Goal: Information Seeking & Learning: Learn about a topic

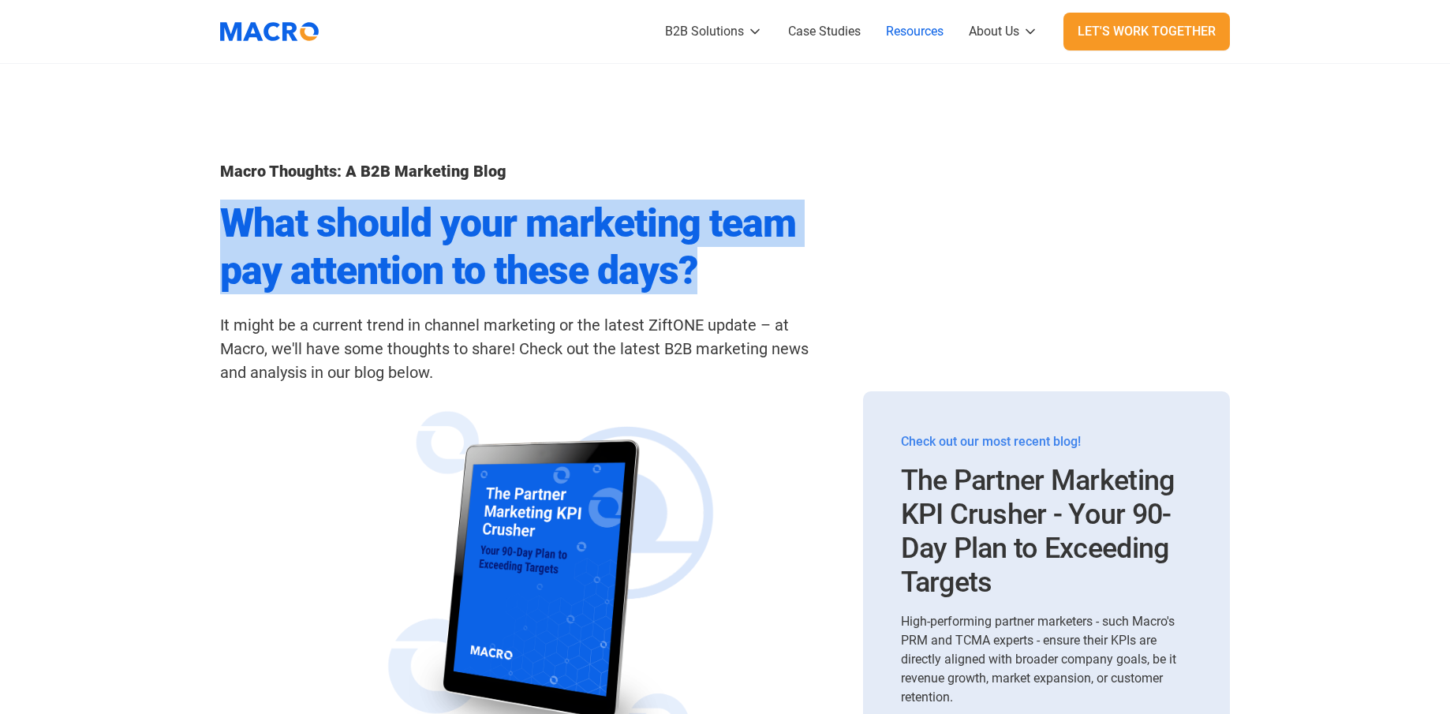
drag, startPoint x: 230, startPoint y: 215, endPoint x: 696, endPoint y: 272, distance: 468.9
click at [696, 272] on h2 "What should your marketing team pay attention to these days?" at bounding box center [523, 247] width 606 height 95
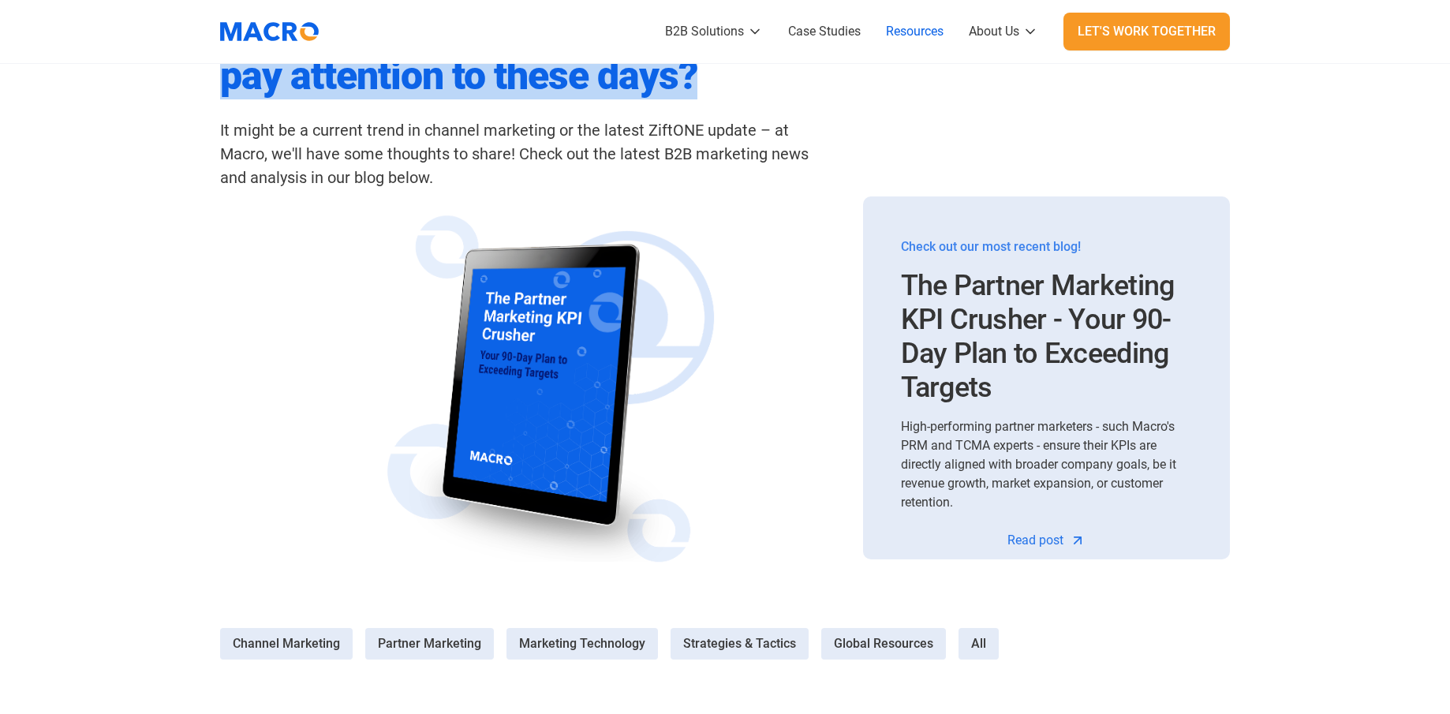
scroll to position [237, 0]
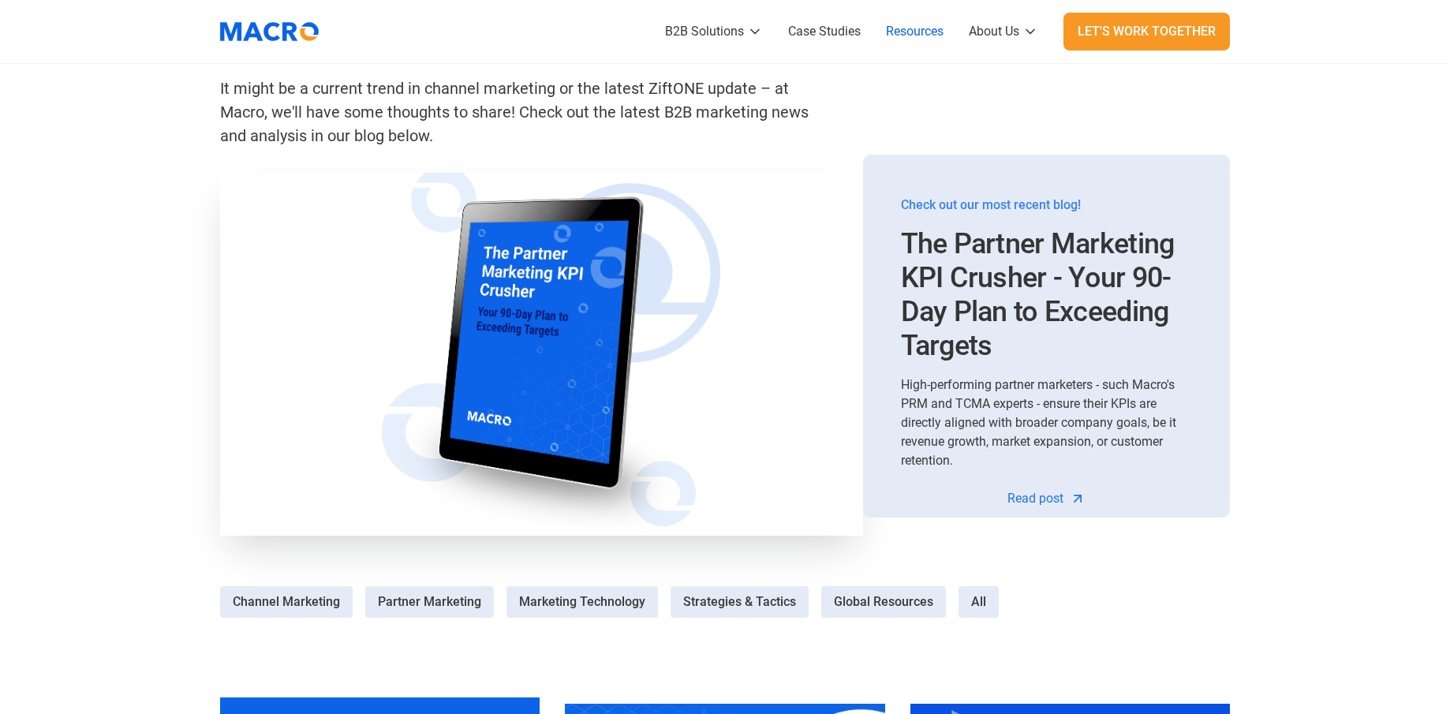
click at [644, 332] on img at bounding box center [541, 354] width 669 height 378
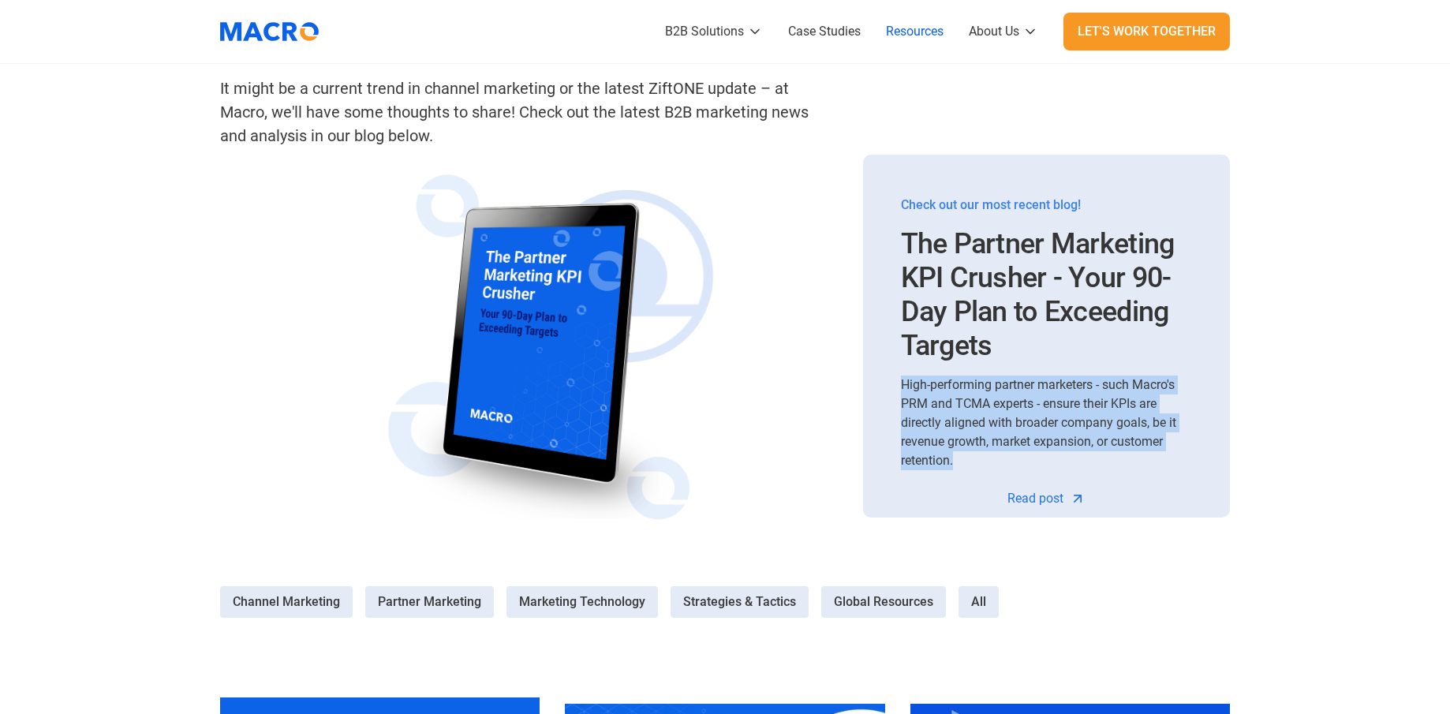
drag, startPoint x: 902, startPoint y: 384, endPoint x: 954, endPoint y: 457, distance: 89.5
click at [954, 457] on div "High-performing partner marketers - such Macro's PRM and TCMA experts - ensure …" at bounding box center [1046, 422] width 291 height 95
copy div "High-performing partner marketers - such Macro's PRM and TCMA experts - ensure …"
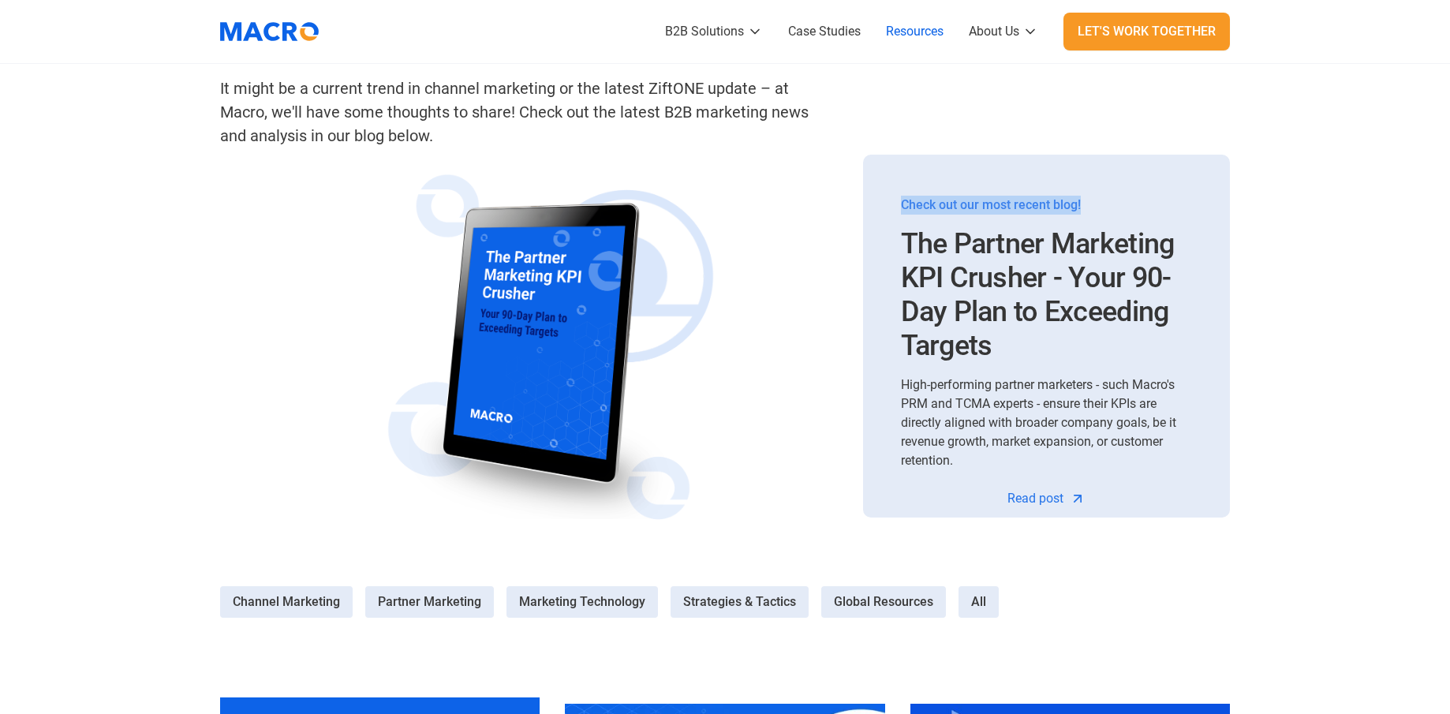
drag, startPoint x: 898, startPoint y: 205, endPoint x: 1082, endPoint y: 205, distance: 184.6
click at [1082, 205] on div "Check out our most recent blog! The Partner Marketing KPI Crusher - Your 90-Day…" at bounding box center [1046, 336] width 367 height 363
copy div "Check out our most recent blog!"
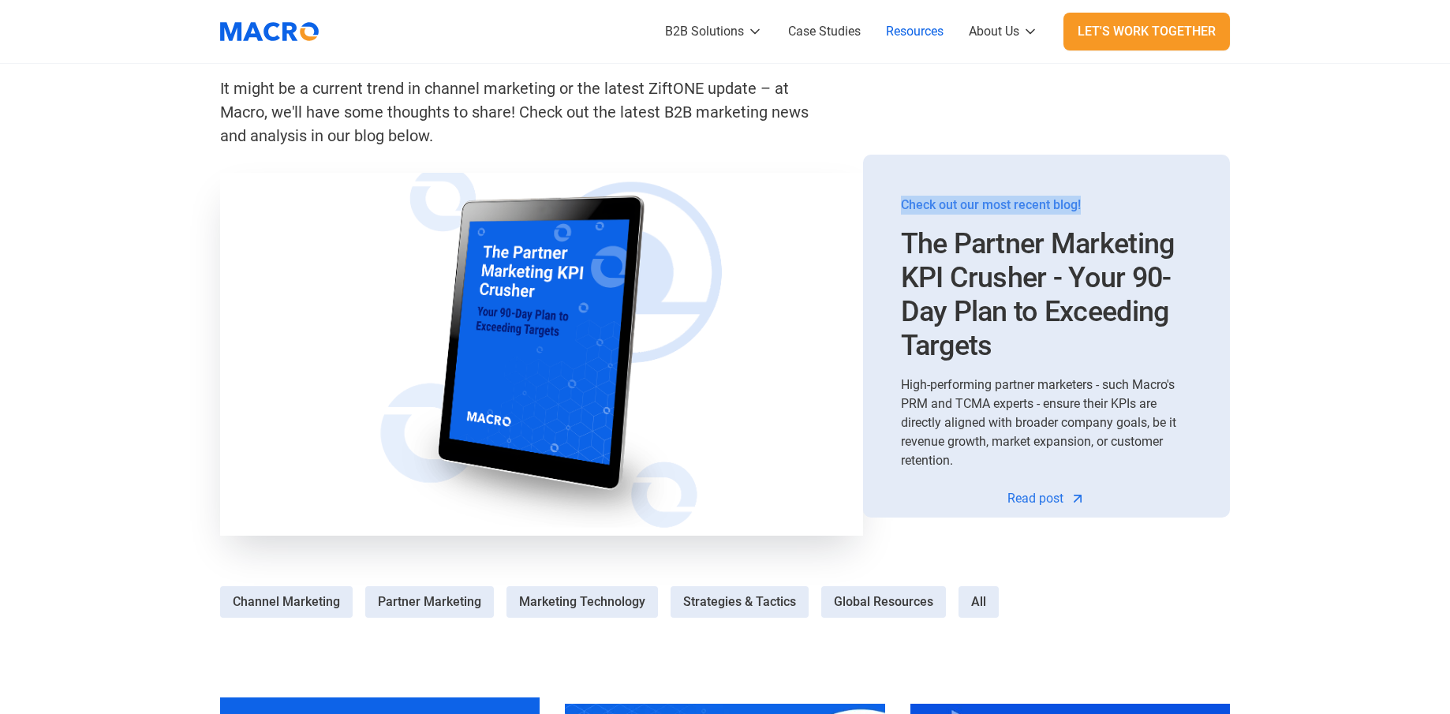
click at [721, 358] on img at bounding box center [541, 353] width 674 height 381
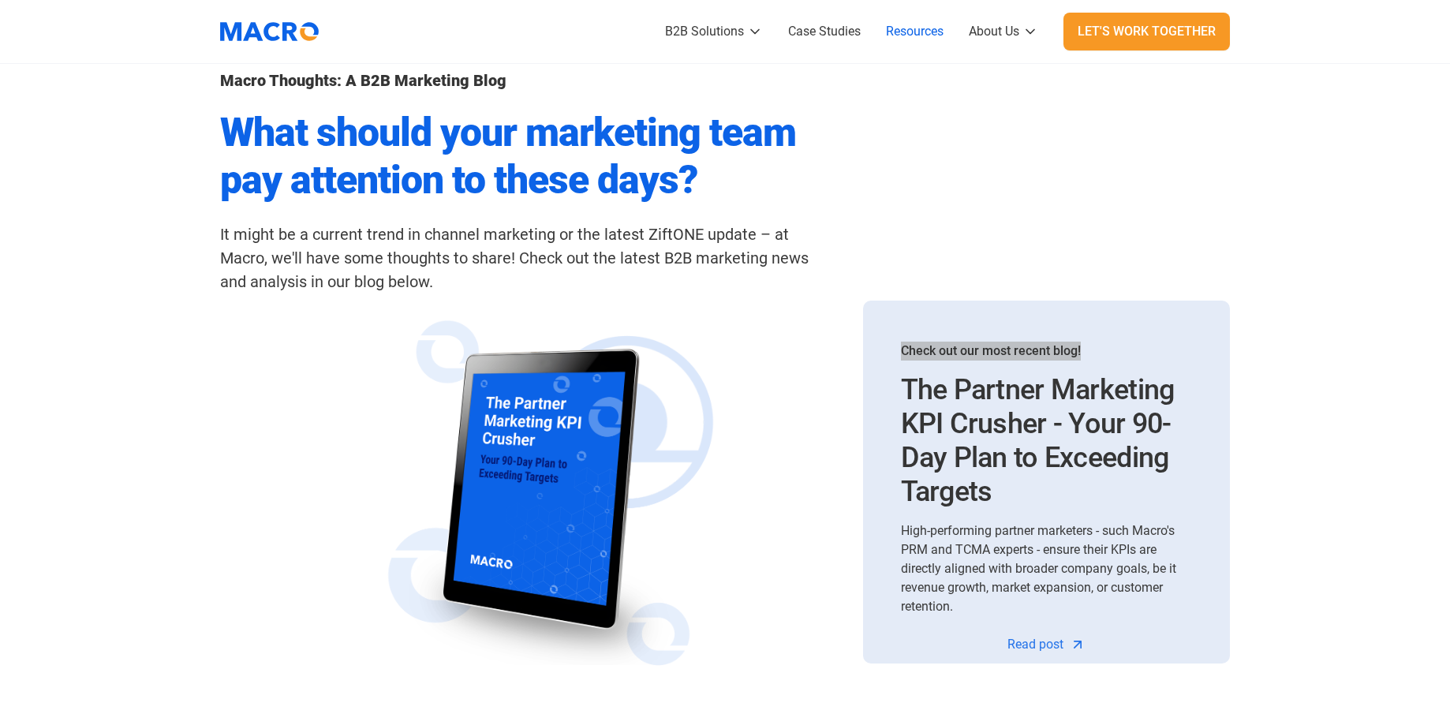
scroll to position [0, 0]
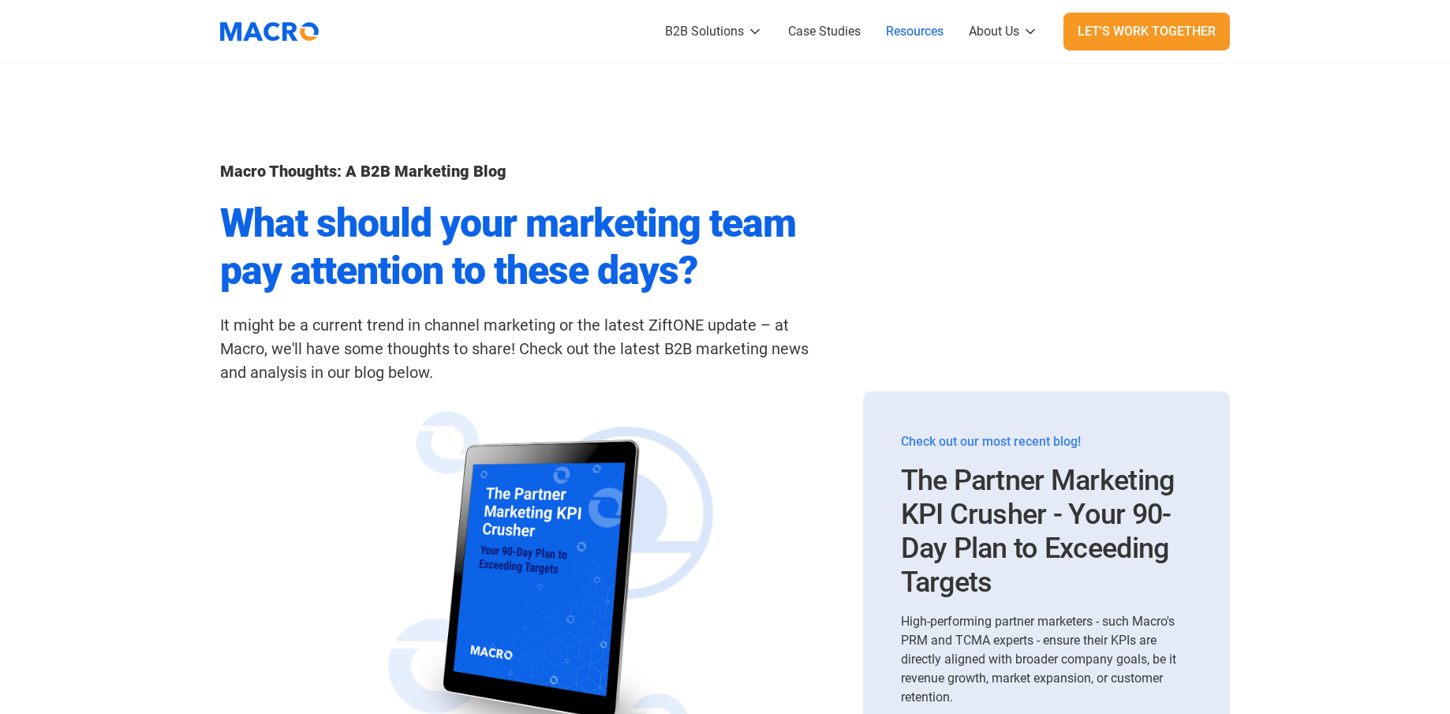
click at [981, 439] on div "Check out our most recent blog!" at bounding box center [1046, 441] width 291 height 19
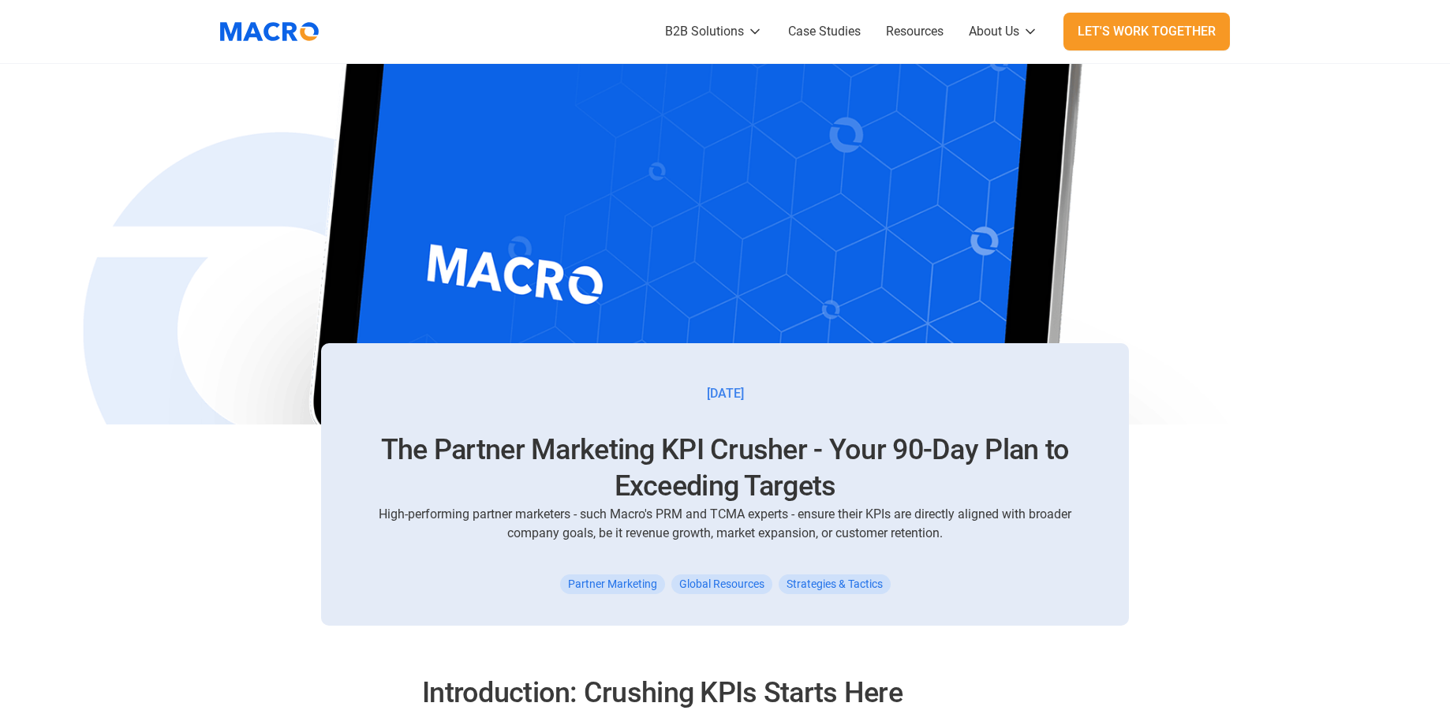
scroll to position [473, 0]
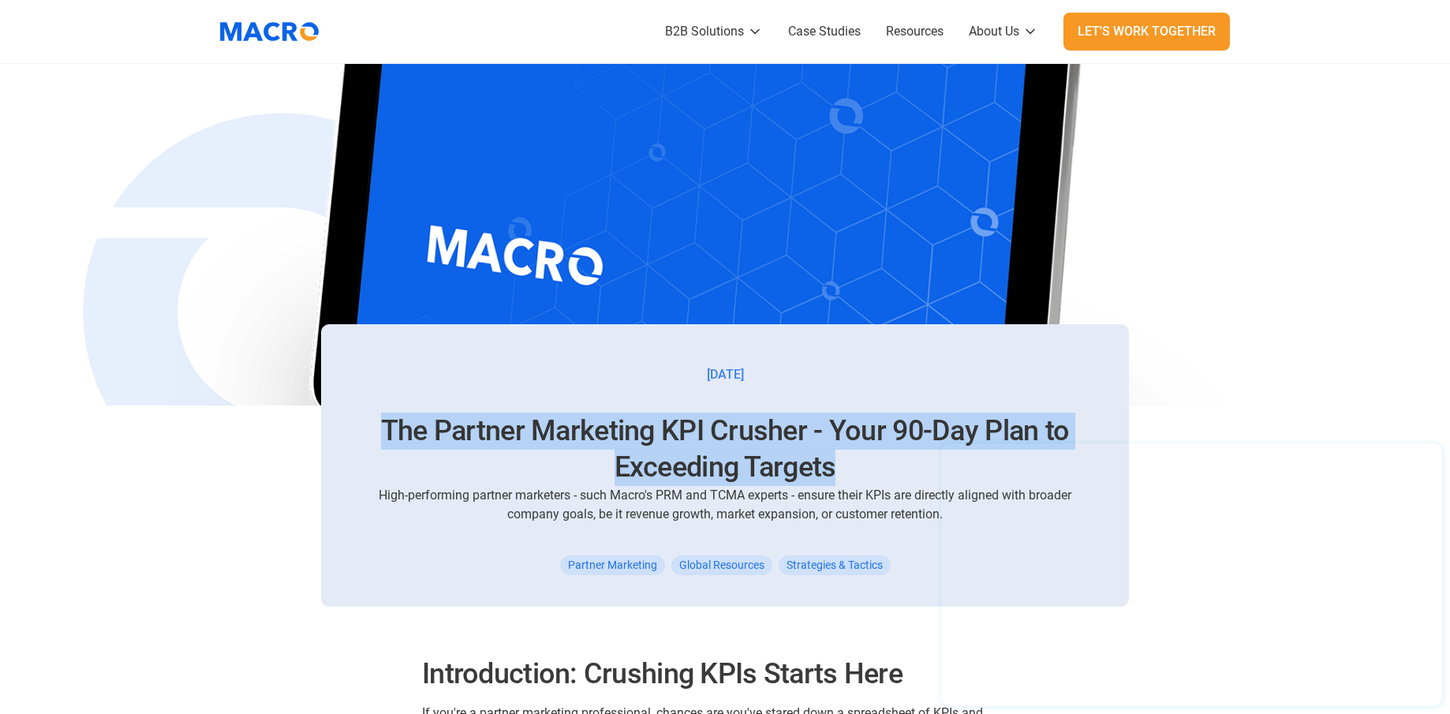
drag, startPoint x: 832, startPoint y: 466, endPoint x: 382, endPoint y: 426, distance: 452.2
click at [382, 426] on h1 "The Partner Marketing KPI Crusher - Your 90-Day Plan to Exceeding Targets" at bounding box center [725, 450] width 732 height 74
copy h1 "The Partner Marketing KPI Crusher - Your 90-Day Plan to Exceeding Targets"
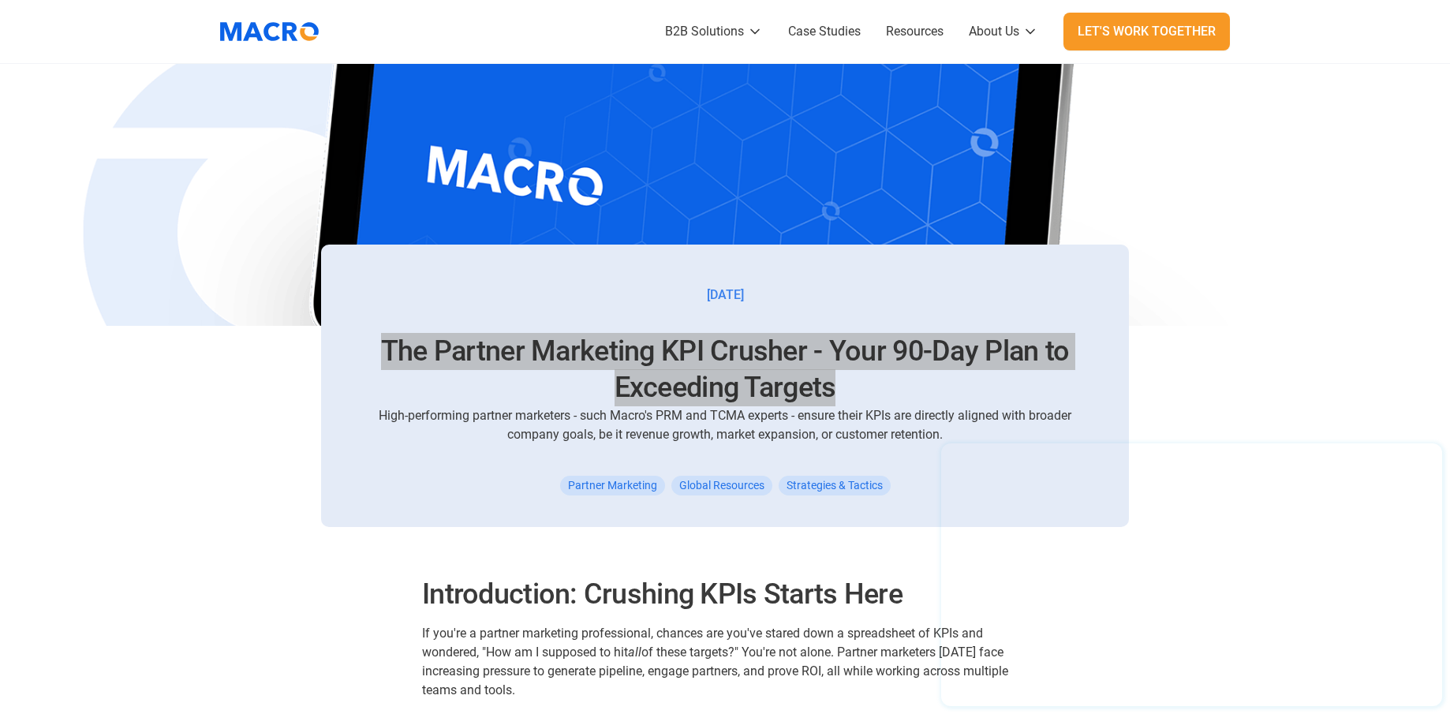
scroll to position [552, 0]
